Goal: Book appointment/travel/reservation

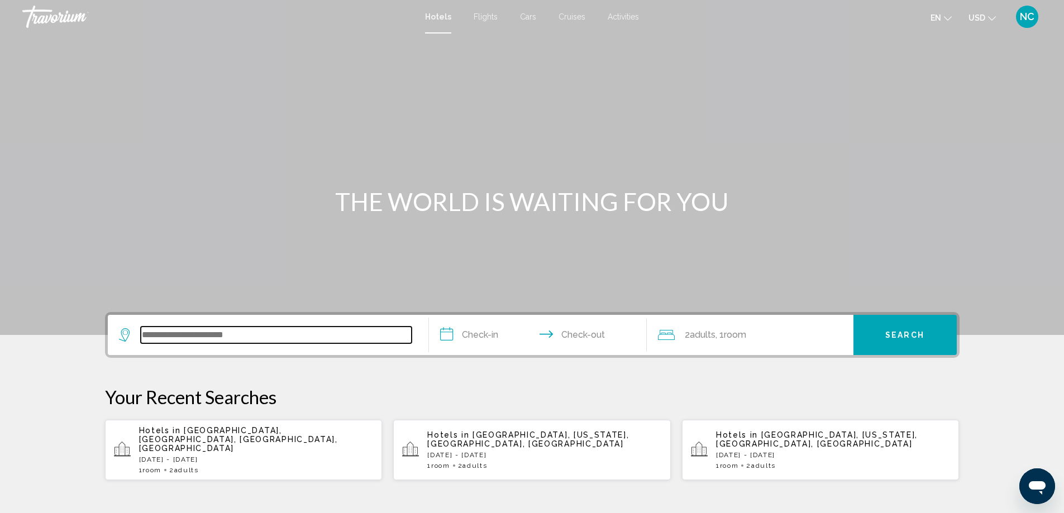
click at [169, 337] on input "Search widget" at bounding box center [276, 335] width 271 height 17
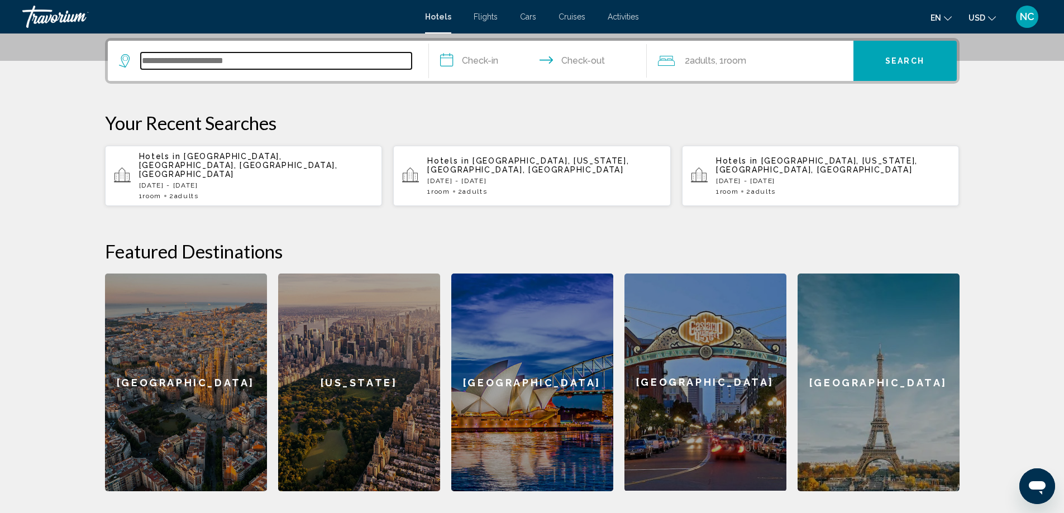
scroll to position [276, 0]
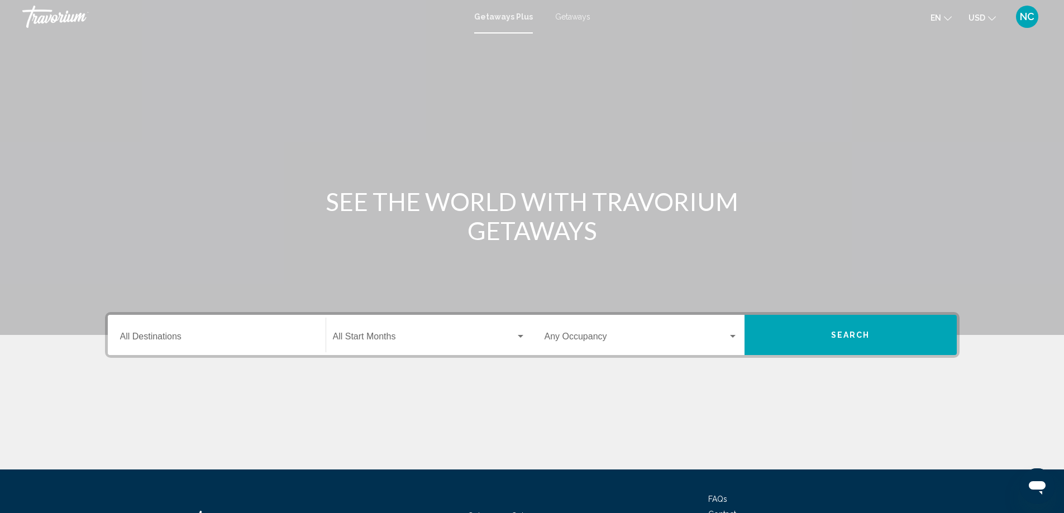
click at [147, 337] on input "Destination All Destinations" at bounding box center [216, 339] width 193 height 10
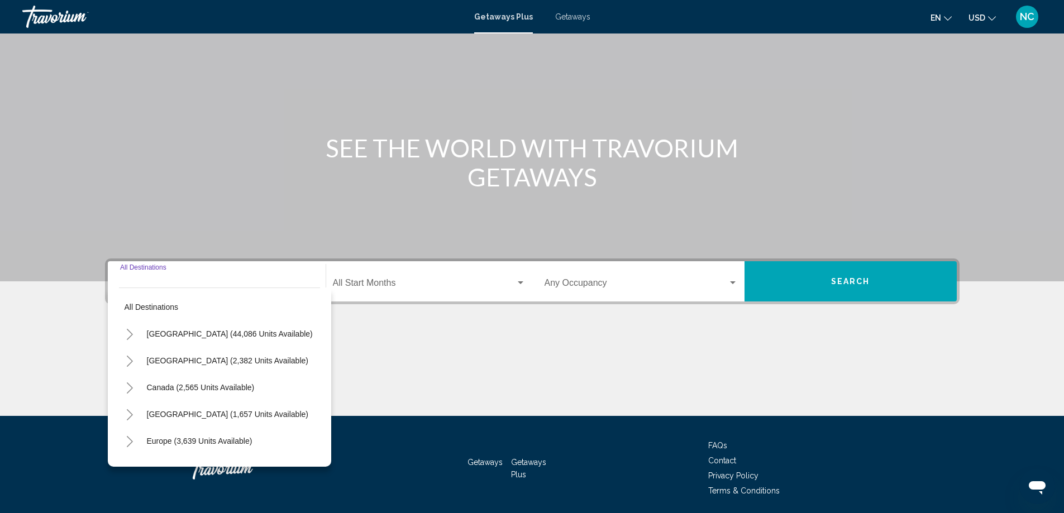
scroll to position [93, 0]
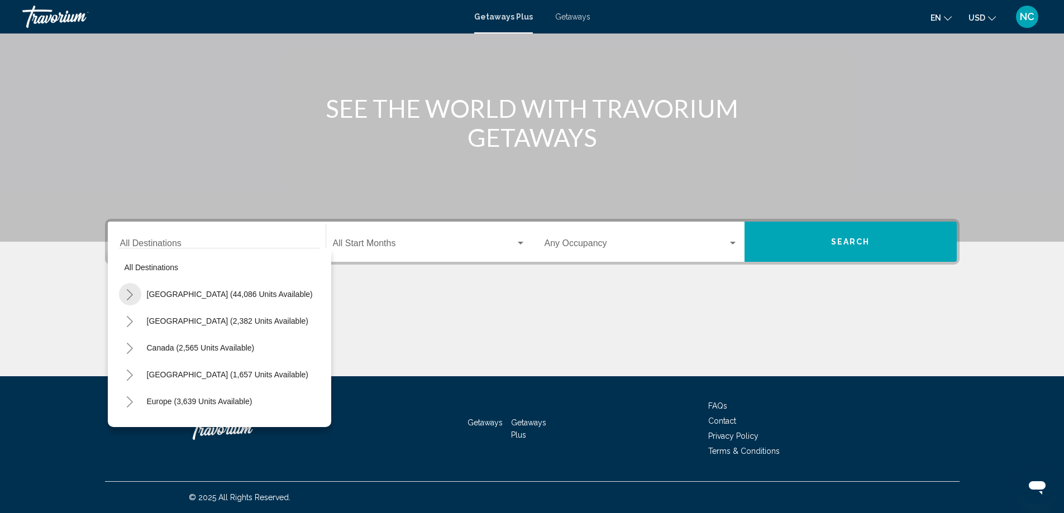
click at [130, 294] on icon "Toggle United States (44,086 units available)" at bounding box center [130, 294] width 8 height 11
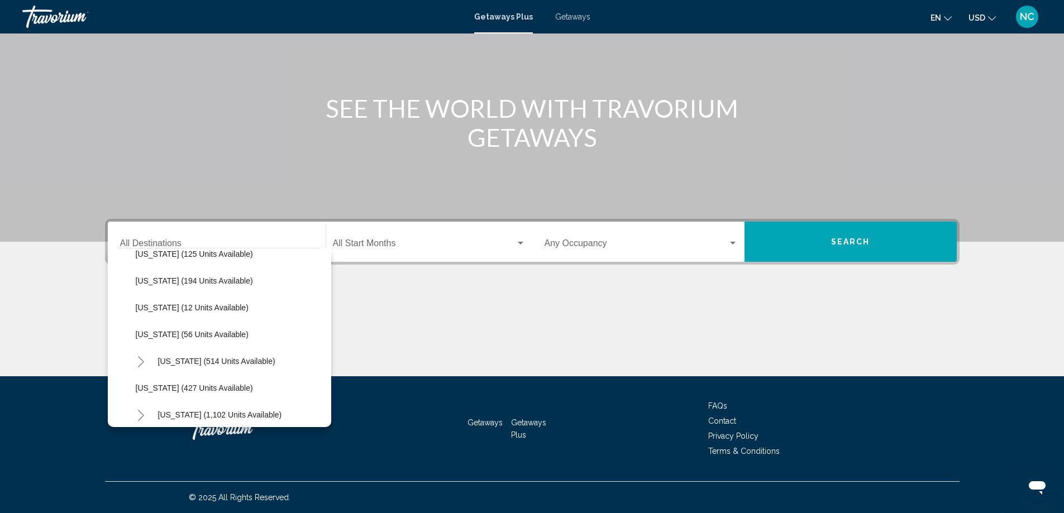
scroll to position [391, 0]
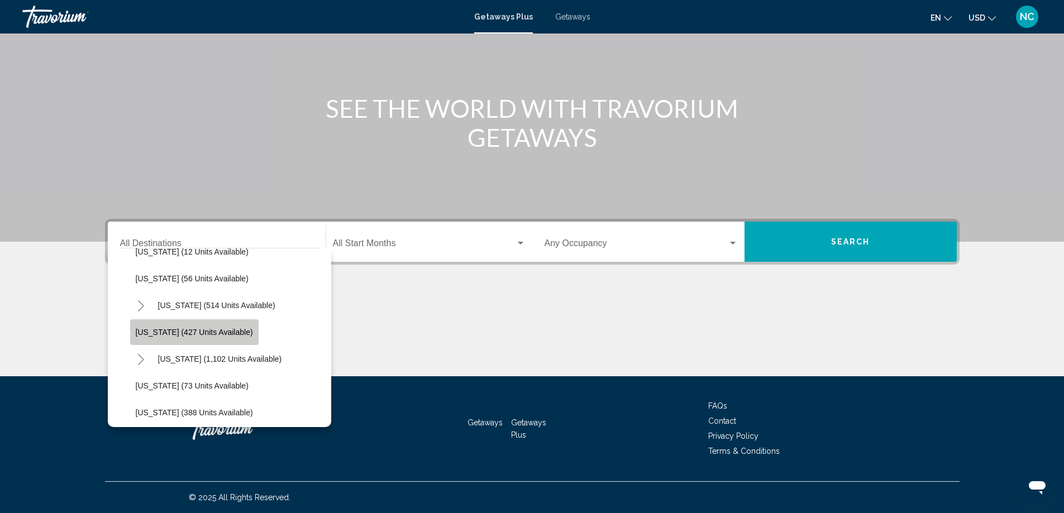
click at [204, 333] on span "[US_STATE] (427 units available)" at bounding box center [194, 332] width 117 height 9
type input "**********"
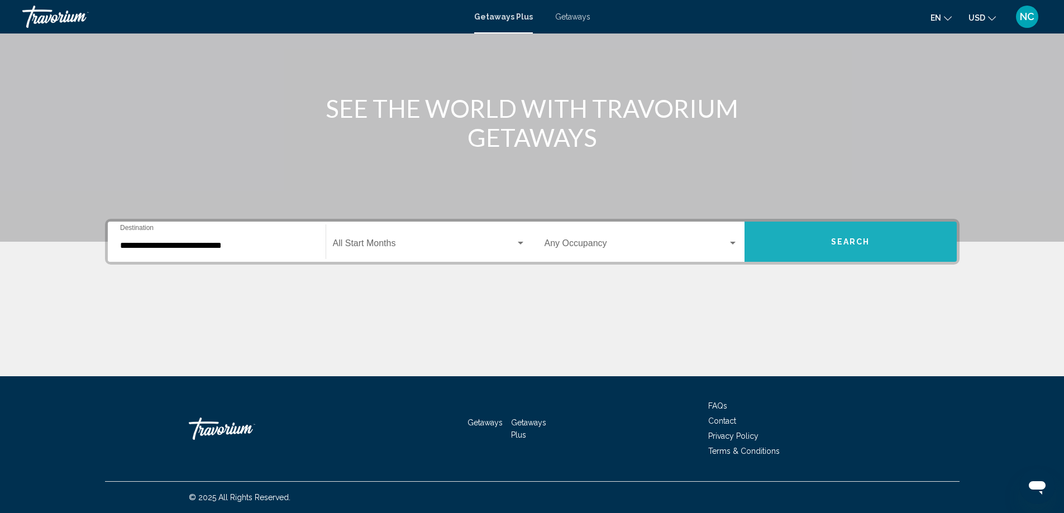
click at [838, 241] on span "Search" at bounding box center [850, 242] width 39 height 9
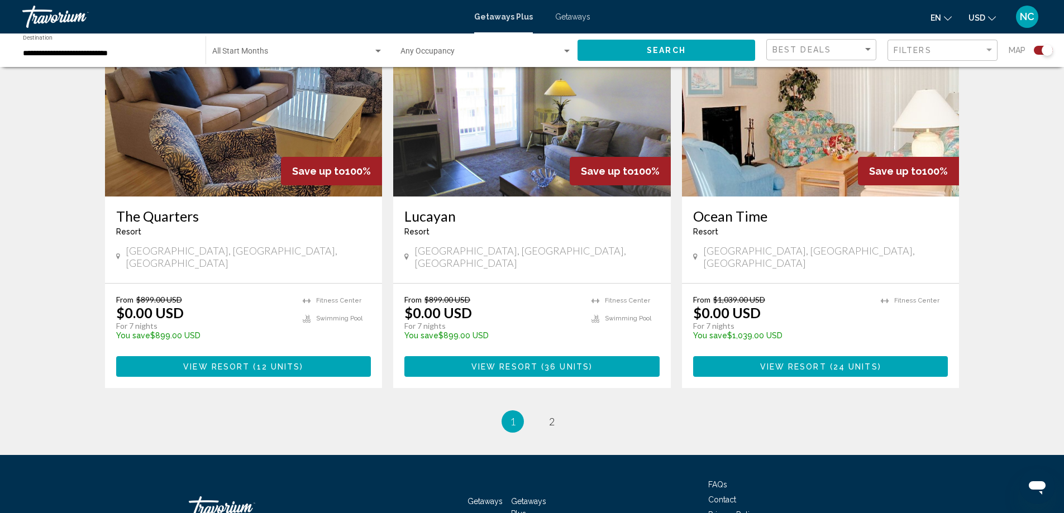
scroll to position [1653, 0]
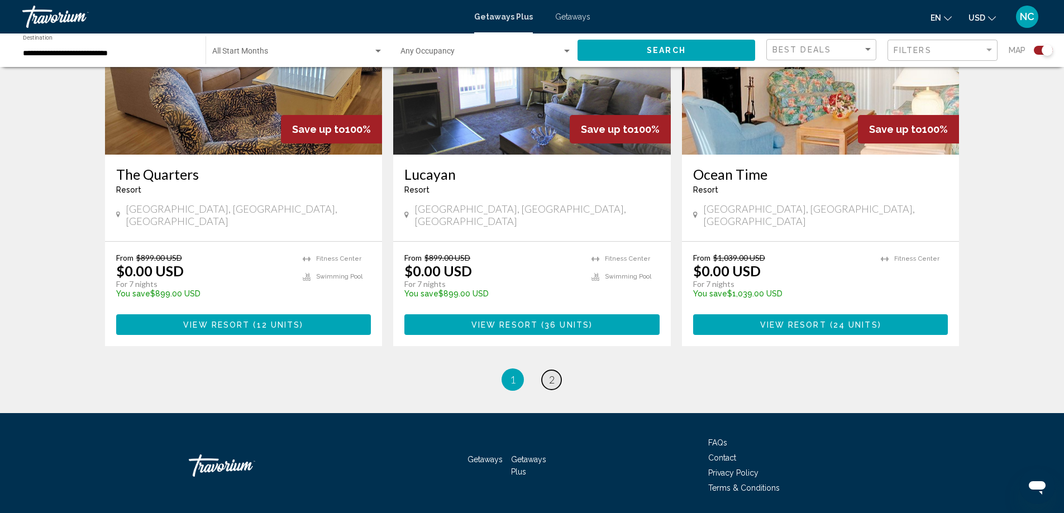
click at [552, 374] on span "2" at bounding box center [552, 380] width 6 height 12
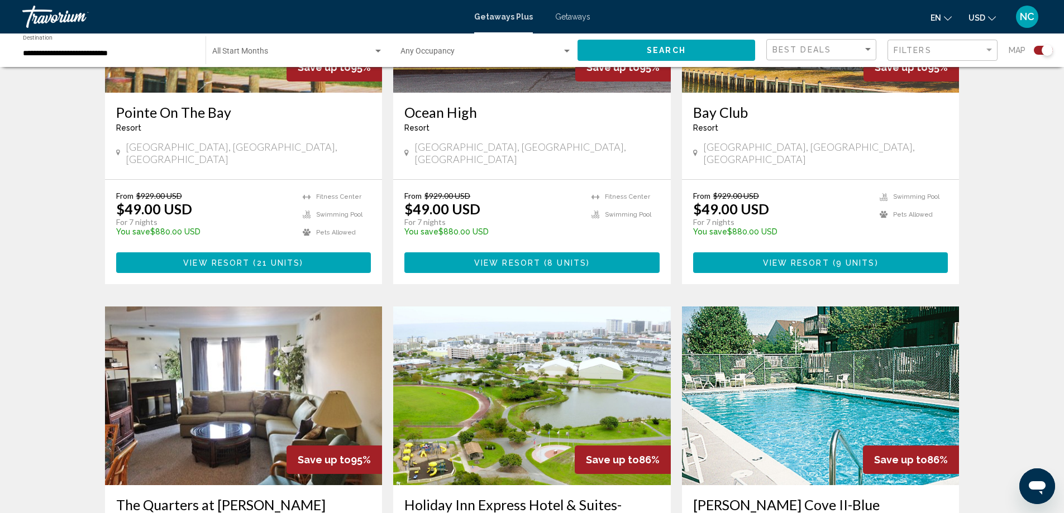
scroll to position [302, 0]
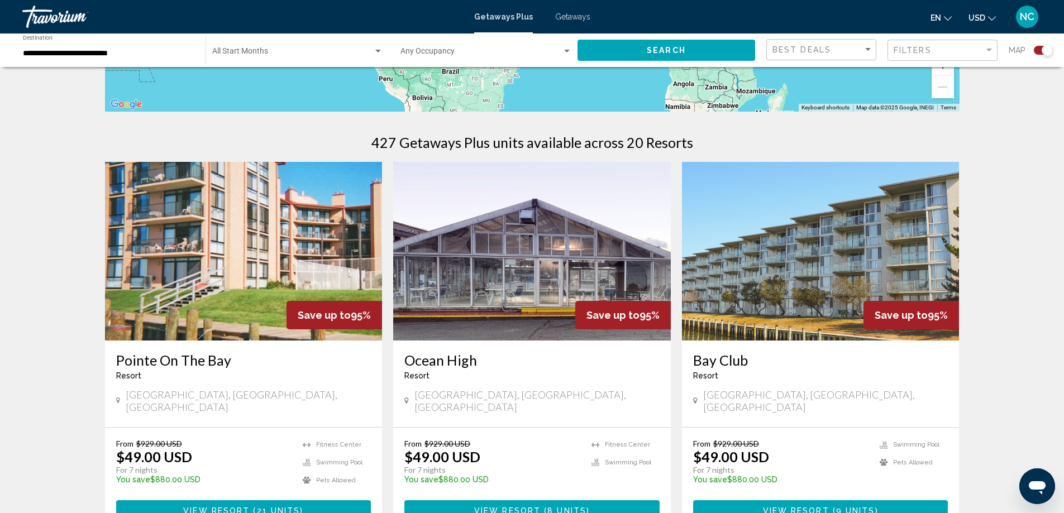
click at [564, 17] on span "Getaways" at bounding box center [572, 16] width 35 height 9
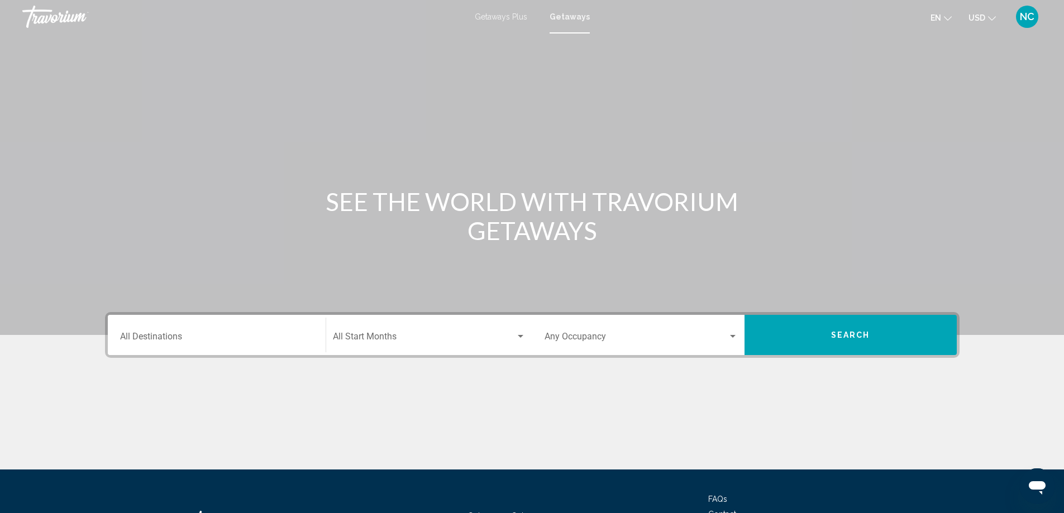
click at [141, 337] on input "Destination All Destinations" at bounding box center [216, 339] width 193 height 10
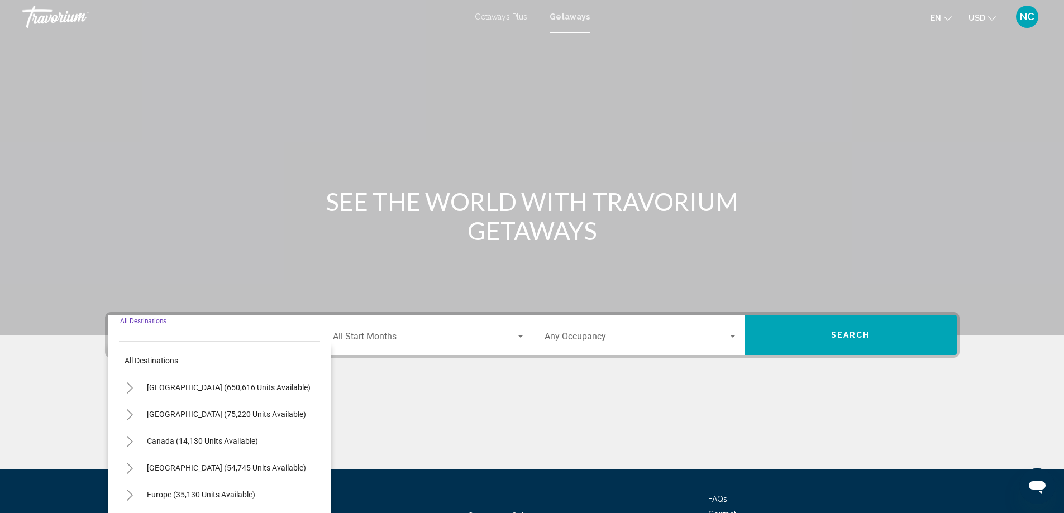
scroll to position [93, 0]
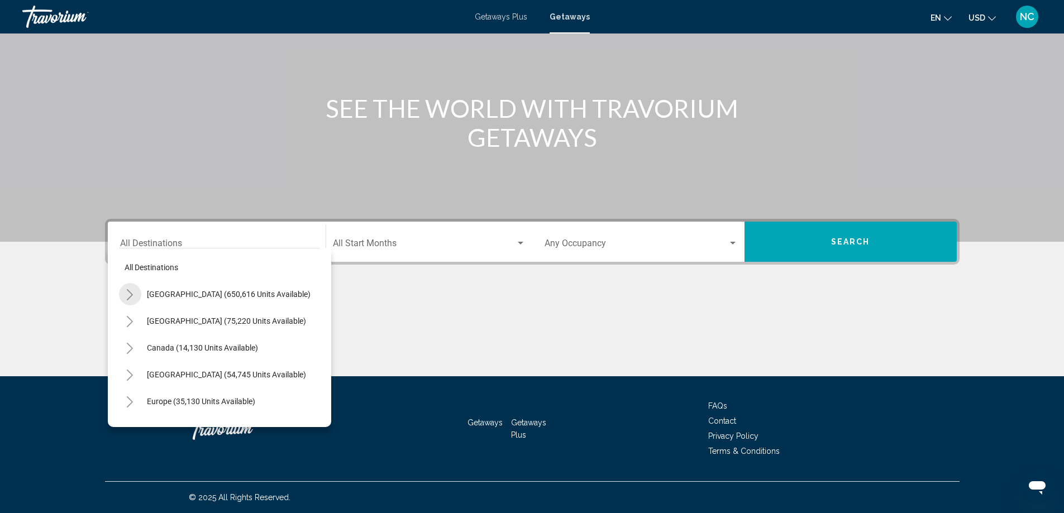
click at [132, 296] on icon "Toggle United States (650,616 units available)" at bounding box center [130, 294] width 6 height 11
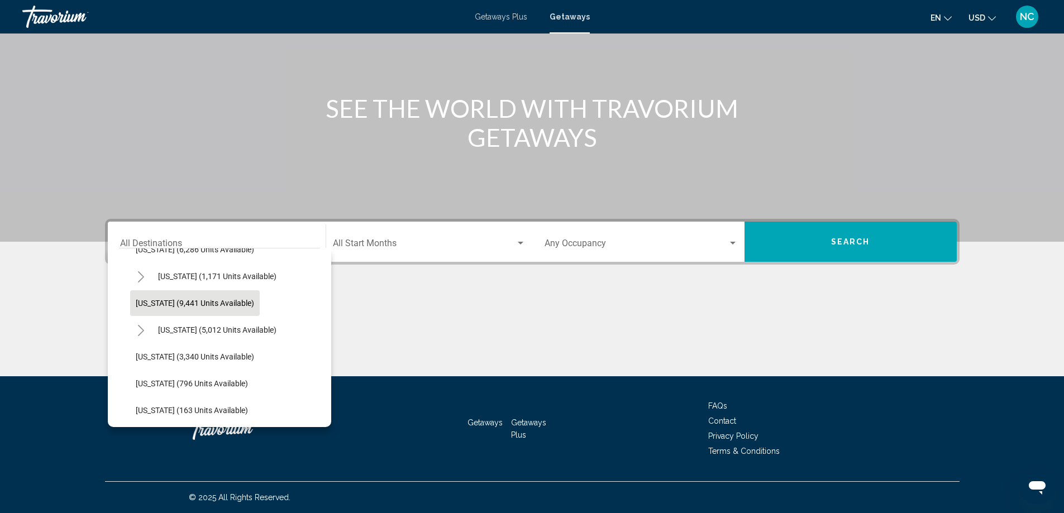
click at [177, 297] on button "[US_STATE] (9,441 units available)" at bounding box center [195, 303] width 130 height 26
type input "**********"
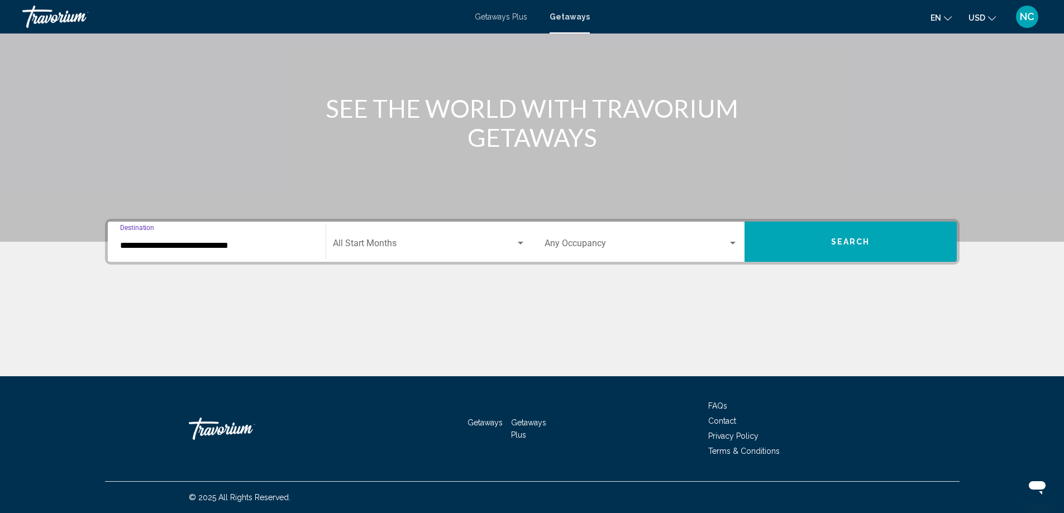
click at [817, 245] on button "Search" at bounding box center [850, 242] width 212 height 40
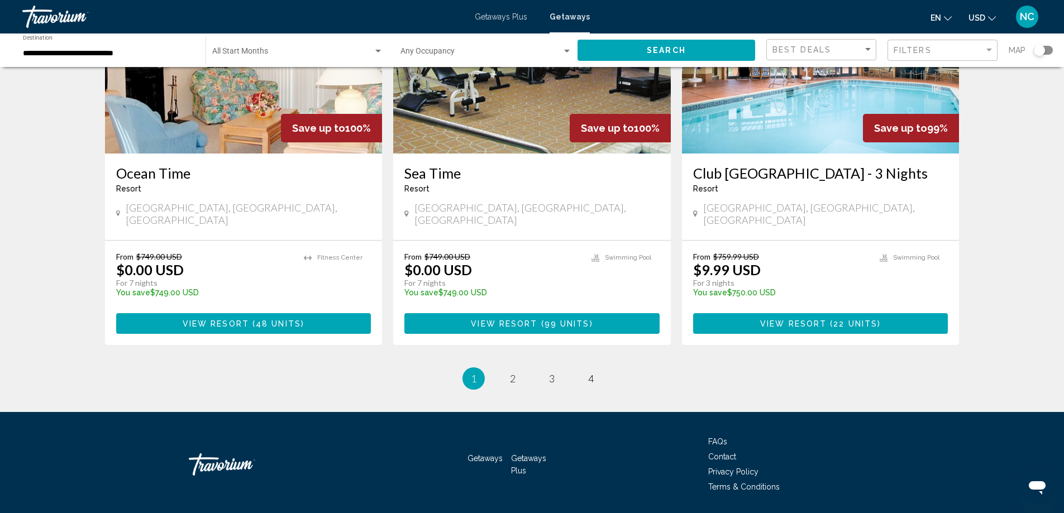
scroll to position [1358, 0]
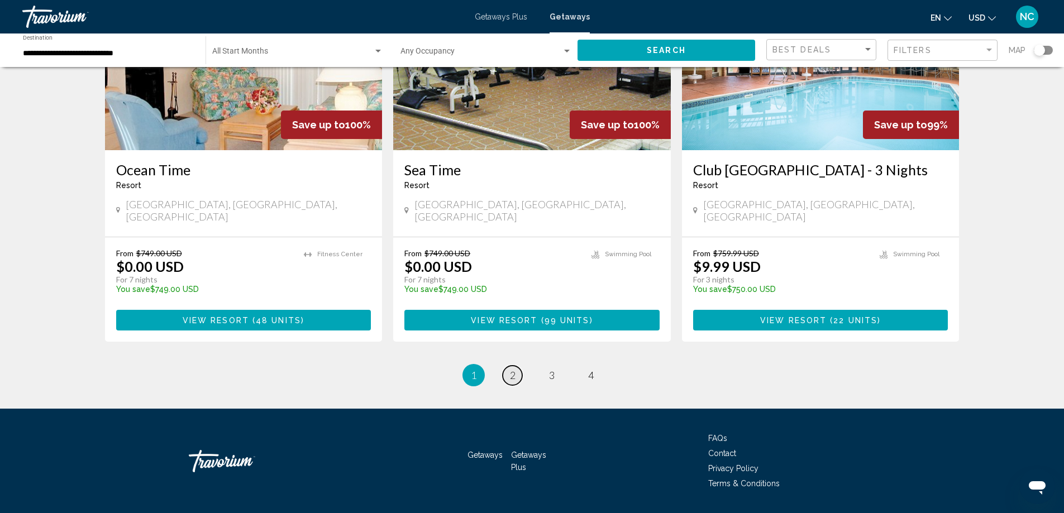
click at [506, 366] on link "page 2" at bounding box center [513, 376] width 20 height 20
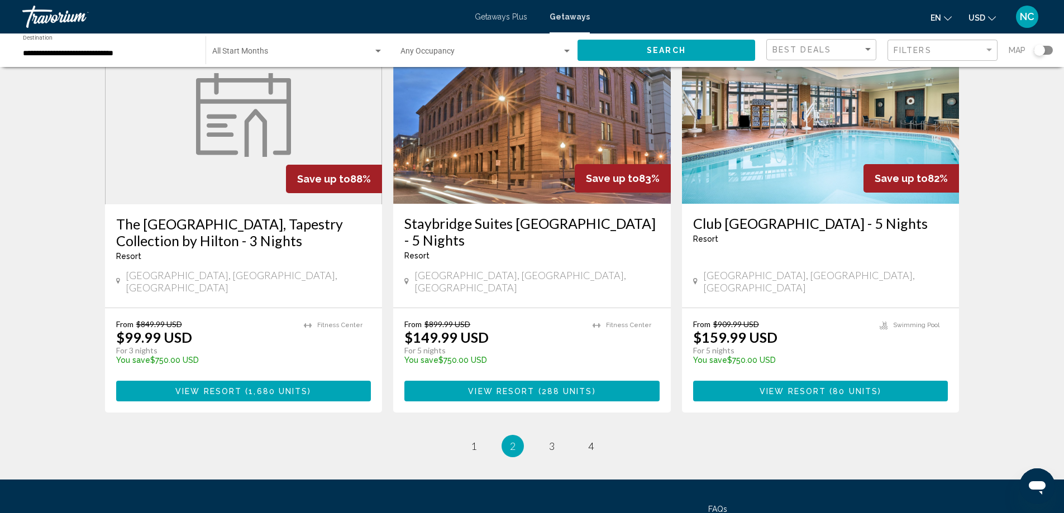
scroll to position [1358, 0]
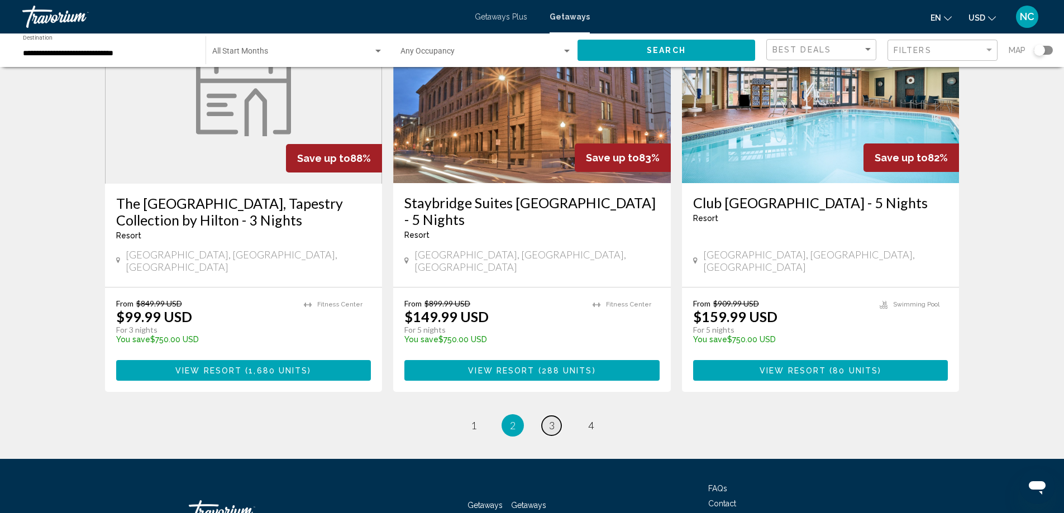
click at [549, 419] on span "3" at bounding box center [552, 425] width 6 height 12
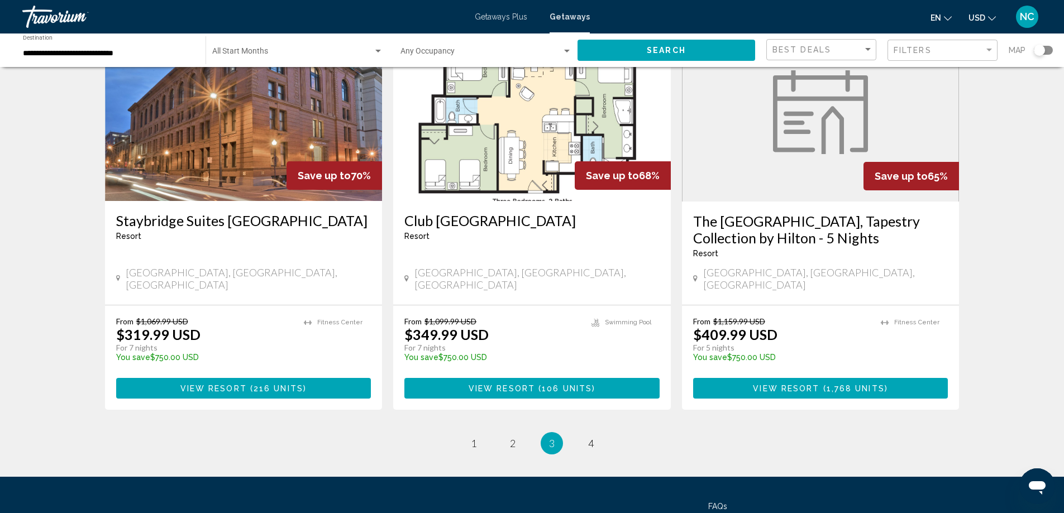
scroll to position [1358, 0]
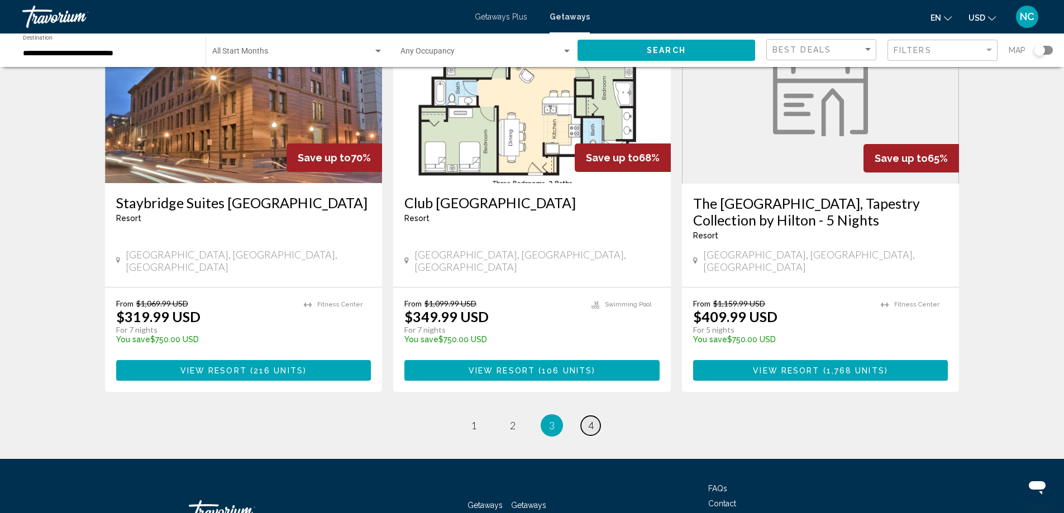
click at [591, 419] on span "4" at bounding box center [591, 425] width 6 height 12
